Goal: Book appointment/travel/reservation

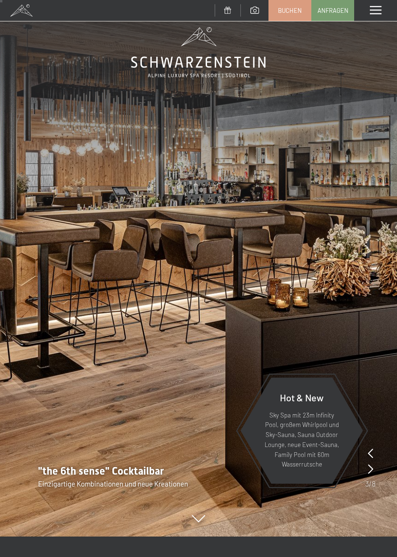
scroll to position [21, 0]
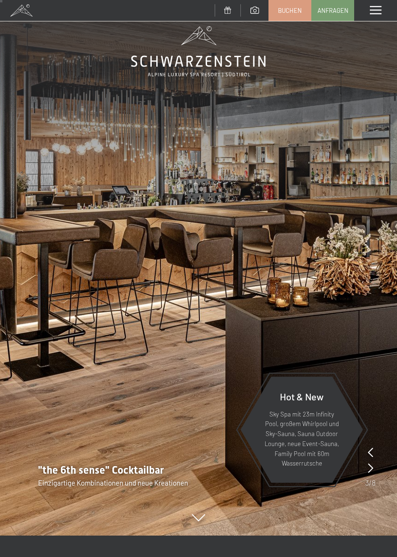
click at [377, 10] on span at bounding box center [375, 10] width 11 height 9
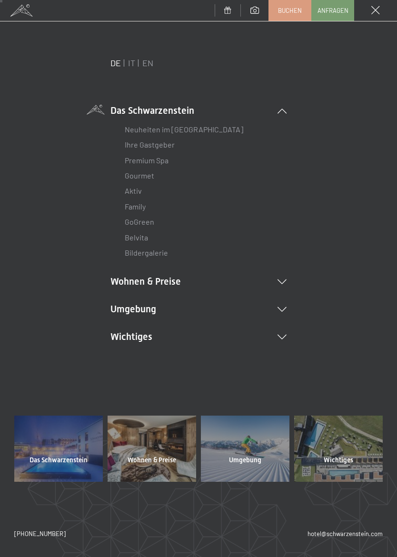
click at [53, 463] on span "Das Schwarzenstein" at bounding box center [59, 461] width 58 height 10
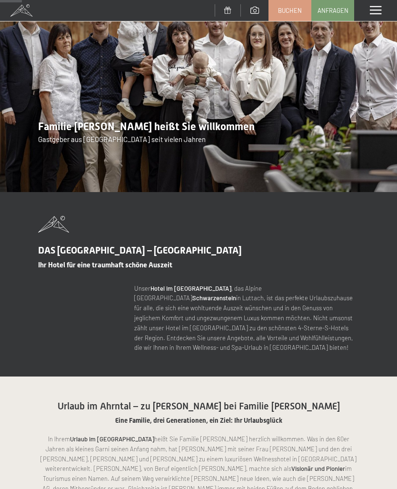
scroll to position [100, 0]
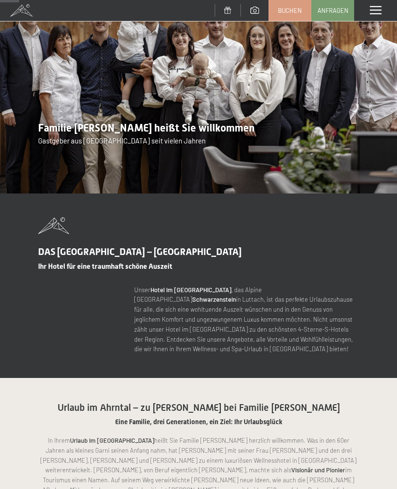
click at [380, 3] on div "Menü" at bounding box center [375, 10] width 43 height 21
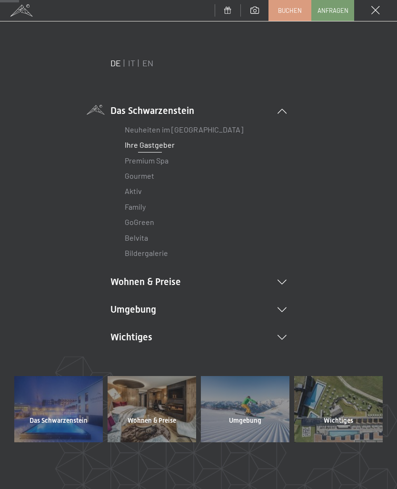
click at [380, 5] on div "Menü" at bounding box center [375, 10] width 43 height 21
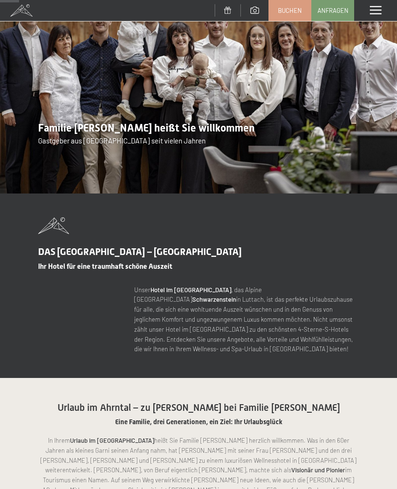
click at [380, 8] on span at bounding box center [375, 10] width 11 height 9
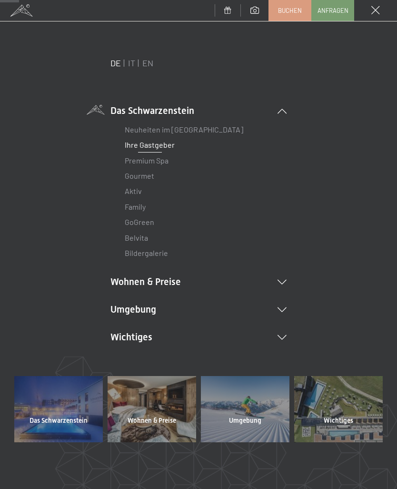
click at [152, 411] on div at bounding box center [152, 409] width 89 height 66
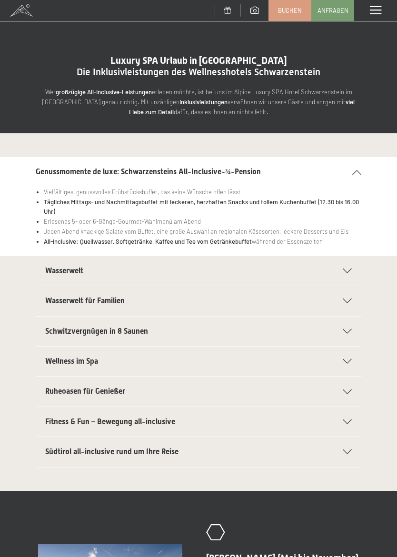
click at [351, 269] on icon at bounding box center [347, 271] width 9 height 5
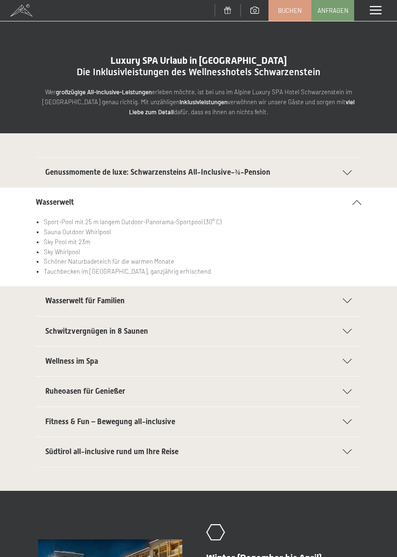
click at [347, 326] on div "Schwitzvergnügen in 8 Saunen" at bounding box center [198, 332] width 307 height 30
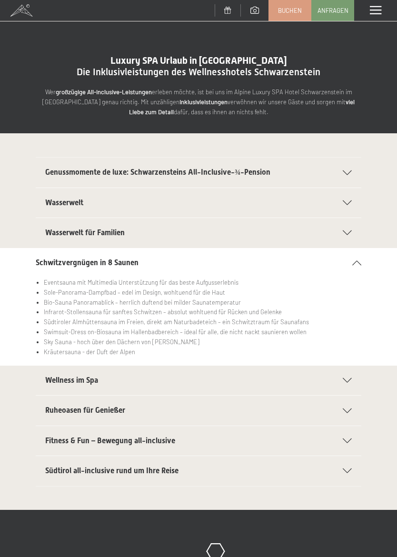
click at [346, 409] on icon at bounding box center [347, 411] width 9 height 5
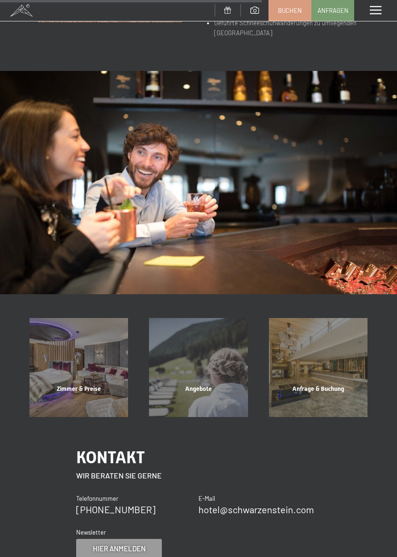
scroll to position [631, 0]
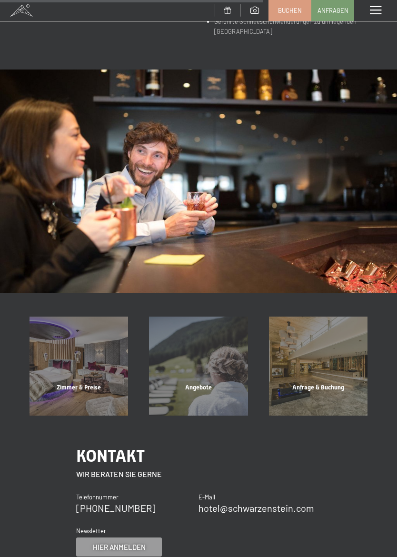
click at [79, 383] on div "Zimmer & Preise" at bounding box center [79, 399] width 120 height 32
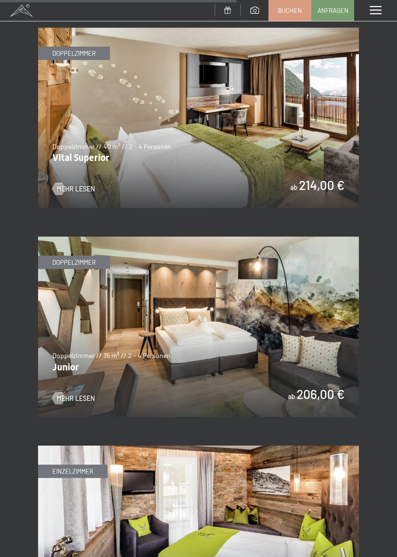
scroll to position [2153, 0]
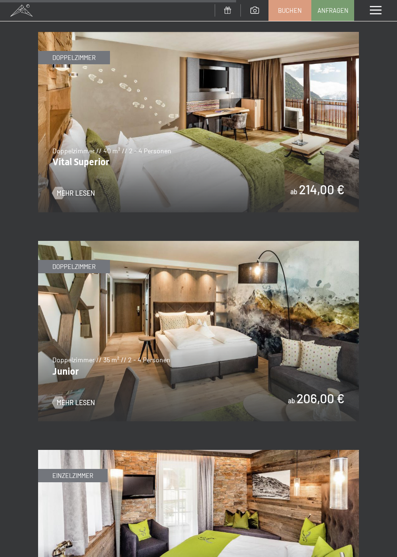
click at [100, 373] on img at bounding box center [198, 331] width 321 height 181
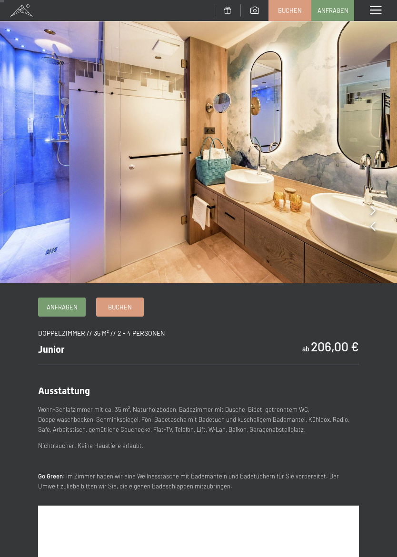
scroll to position [10, 0]
click at [61, 307] on span "Anfragen" at bounding box center [62, 306] width 31 height 9
